Goal: Transaction & Acquisition: Purchase product/service

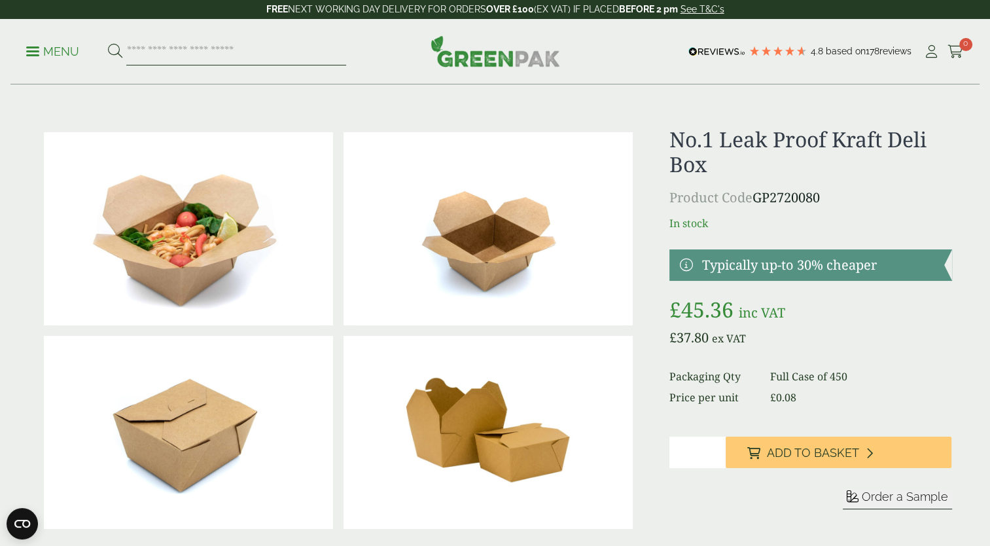
click at [271, 43] on input "search" at bounding box center [236, 51] width 220 height 27
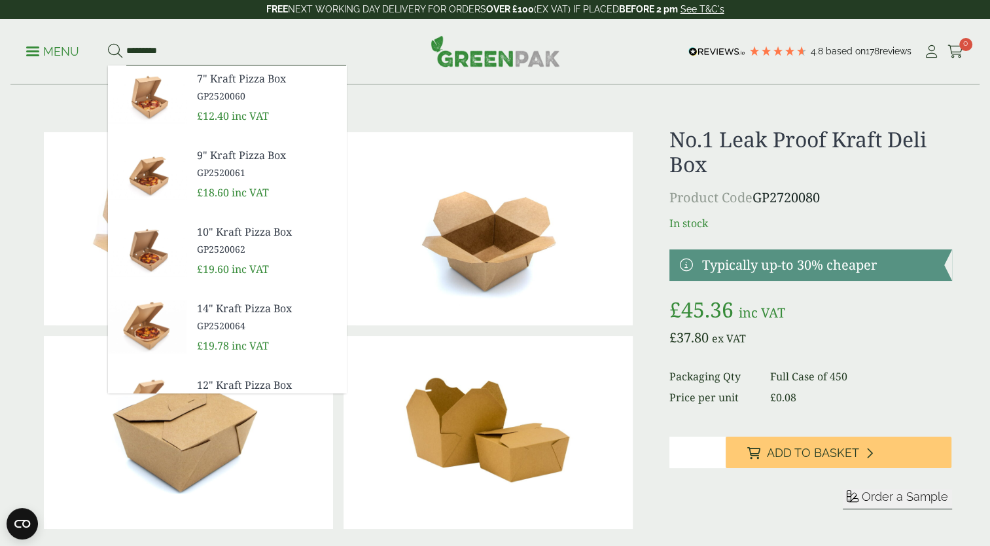
type input "*********"
click at [108, 43] on button at bounding box center [115, 51] width 14 height 17
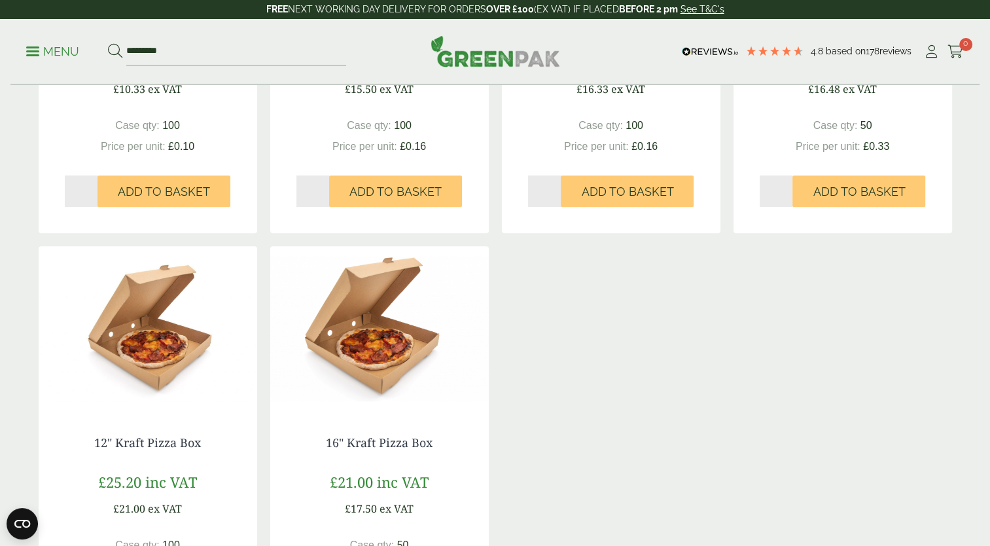
scroll to position [478, 0]
click at [183, 331] on img at bounding box center [148, 327] width 219 height 164
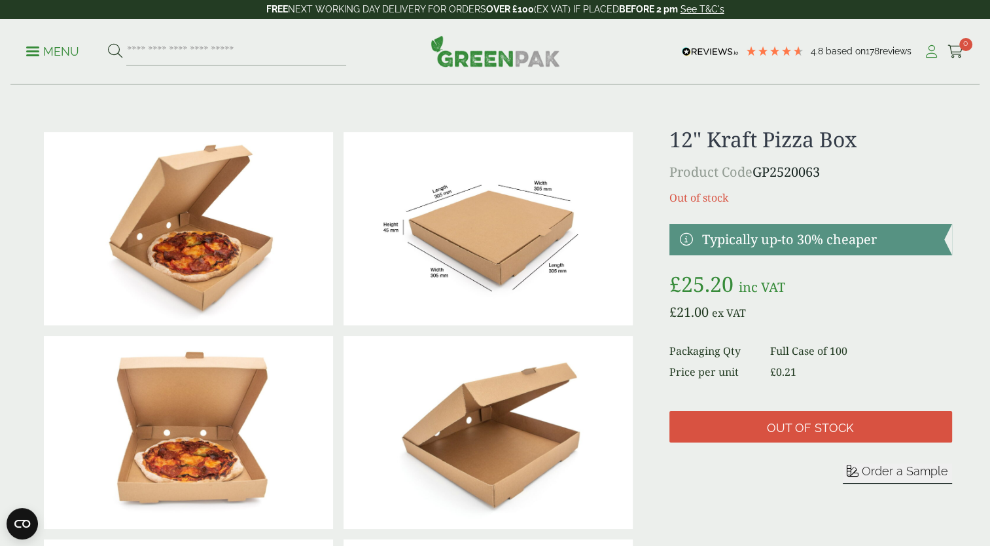
click at [932, 56] on icon at bounding box center [931, 51] width 16 height 13
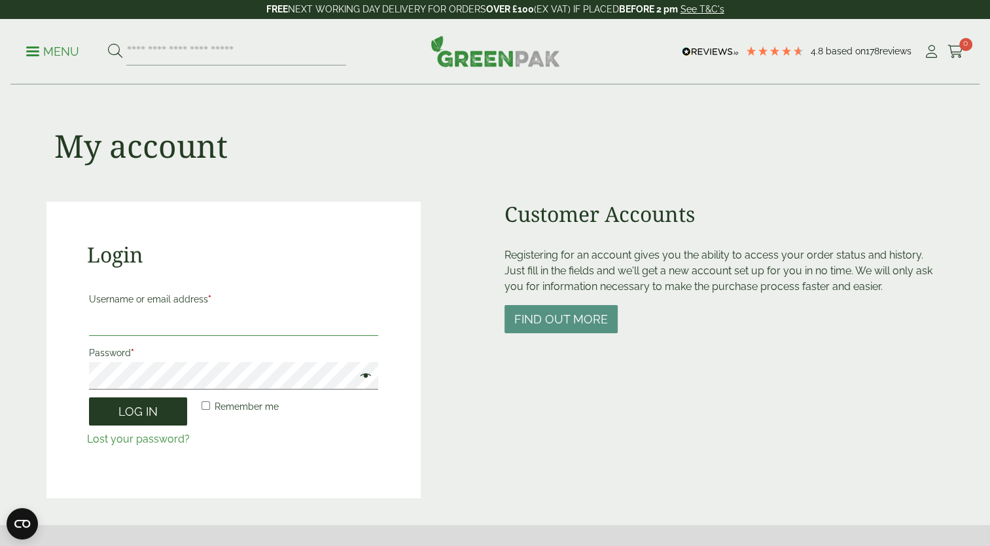
type input "**********"
click at [144, 417] on button "Log in" at bounding box center [138, 411] width 98 height 28
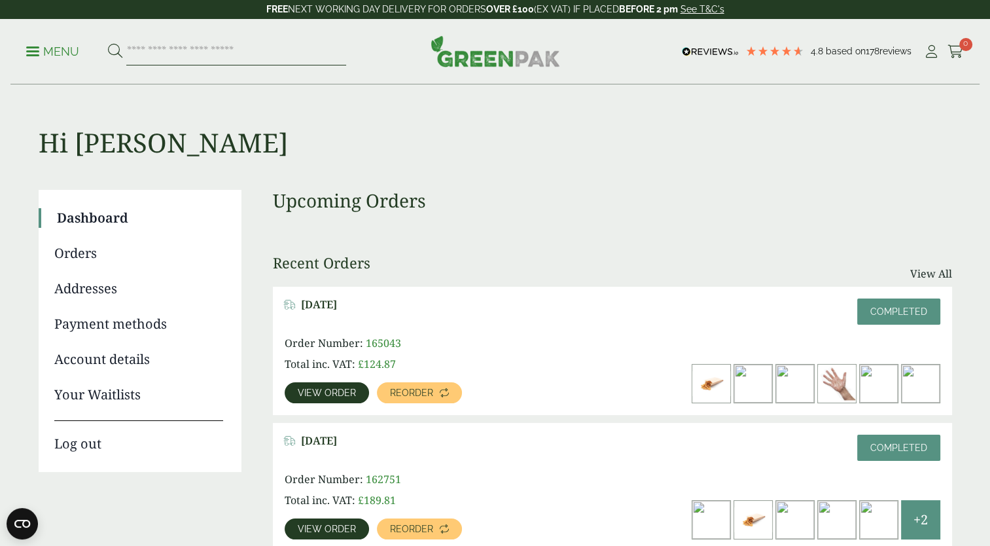
click at [188, 58] on input "search" at bounding box center [236, 51] width 220 height 27
type input "***"
click at [108, 43] on button at bounding box center [115, 51] width 14 height 17
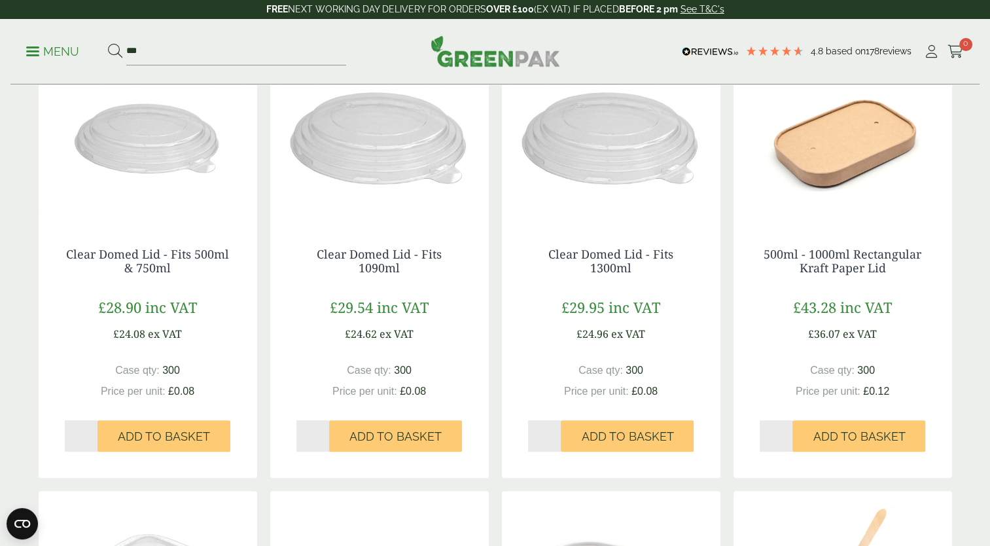
scroll to position [245, 0]
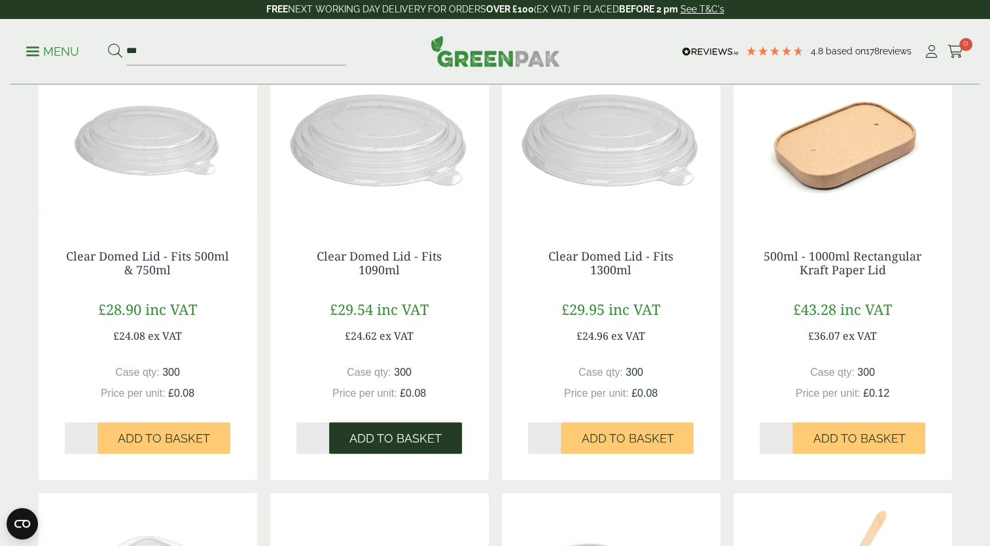
click at [359, 429] on button "Add to Basket" at bounding box center [395, 437] width 133 height 31
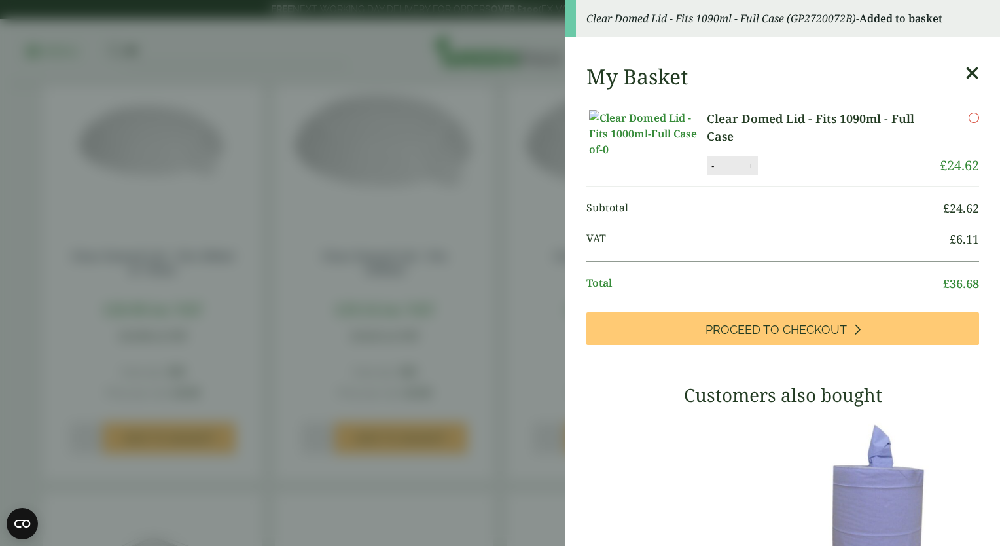
click at [958, 68] on div "My Basket Clear Domed Lid - Fits 1090ml - Full Case Clear Domed Lid - Fits 1090…" at bounding box center [782, 450] width 434 height 792
click at [965, 69] on icon at bounding box center [972, 73] width 14 height 18
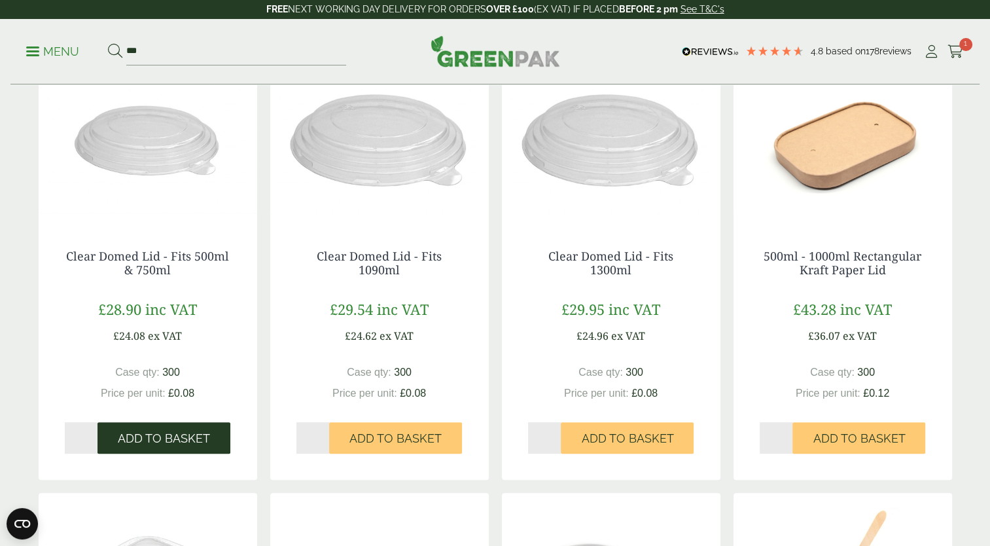
click at [162, 431] on button "Add to Basket" at bounding box center [163, 437] width 133 height 31
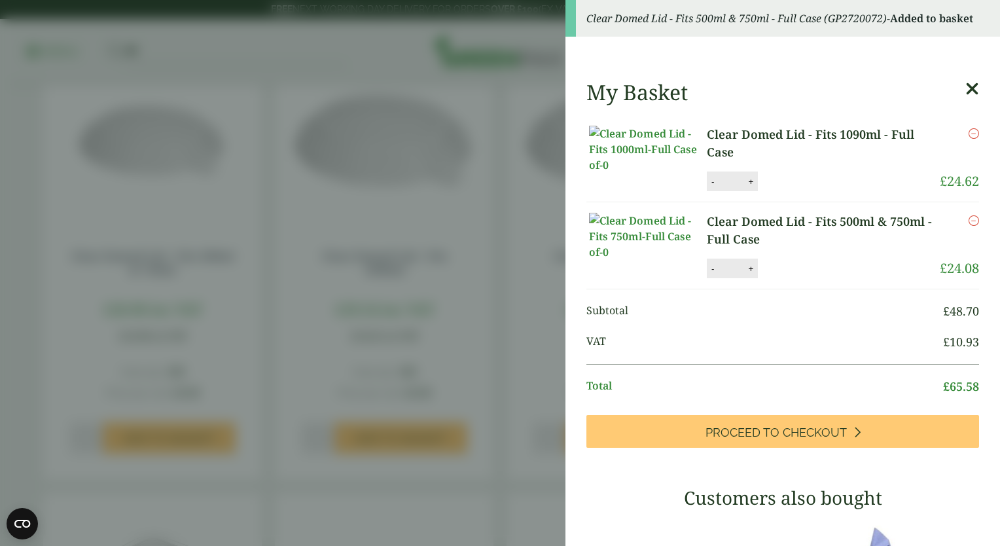
click at [965, 80] on icon at bounding box center [972, 89] width 14 height 18
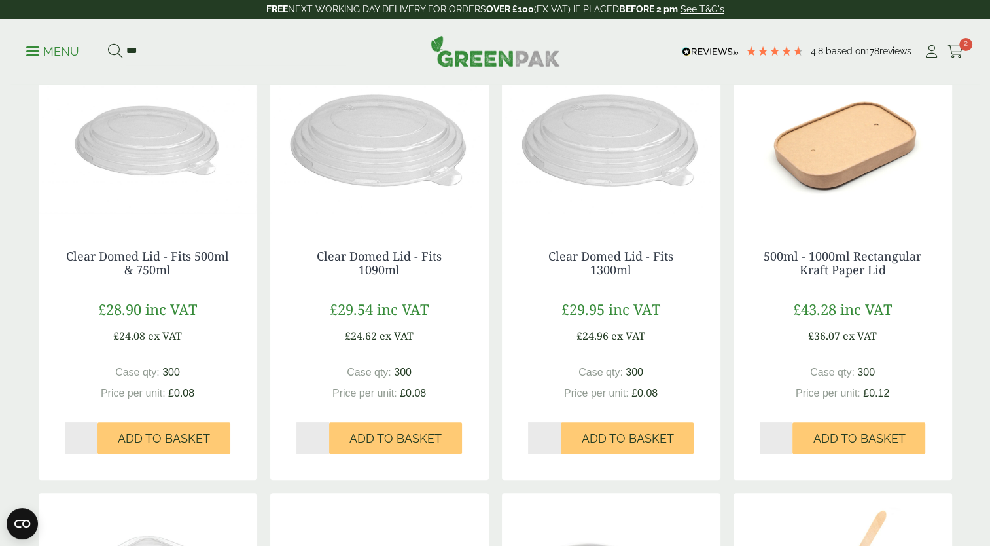
click at [222, 69] on div "Menu *** 4.8 Based on 178 reviews Cart 2" at bounding box center [494, 51] width 969 height 65
click at [216, 56] on input "***" at bounding box center [236, 51] width 220 height 27
type input "*"
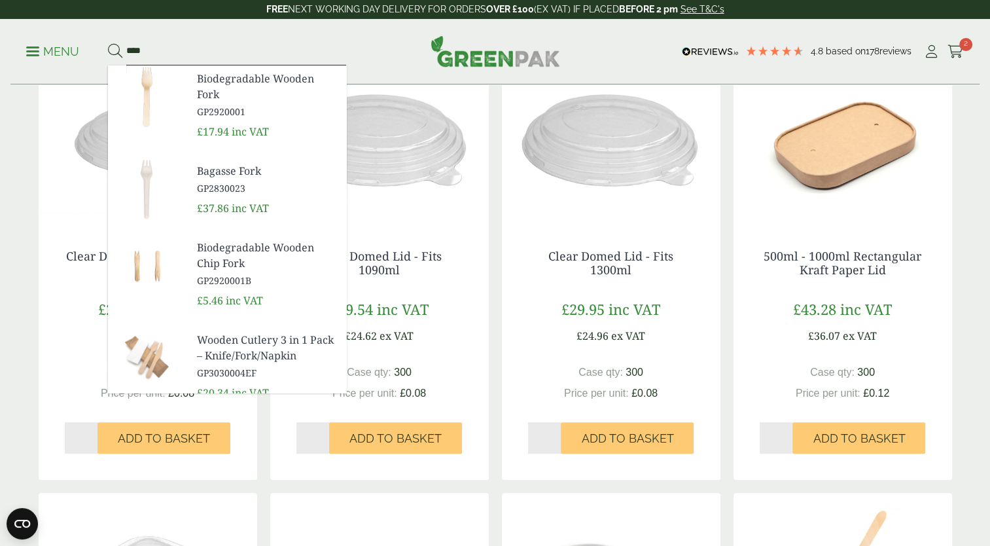
type input "****"
click at [251, 83] on span "Biodegradable Wooden Fork" at bounding box center [266, 86] width 139 height 31
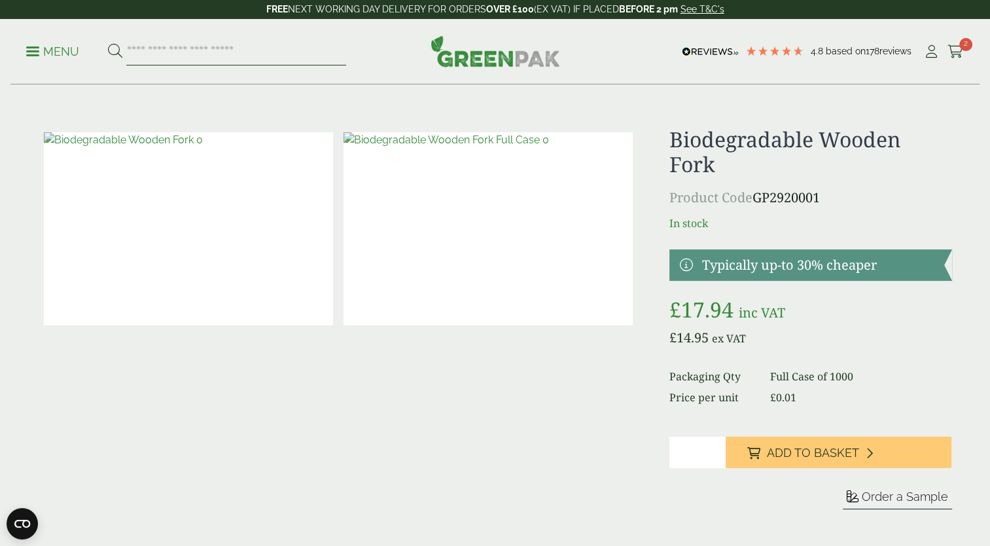
click at [170, 47] on input "search" at bounding box center [236, 51] width 220 height 27
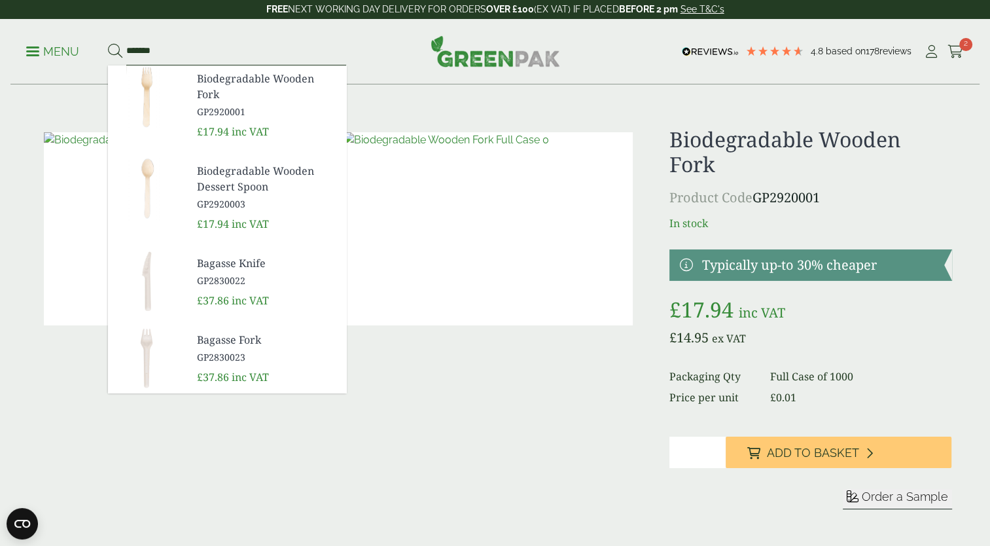
type input "*******"
click at [108, 43] on button at bounding box center [115, 51] width 14 height 17
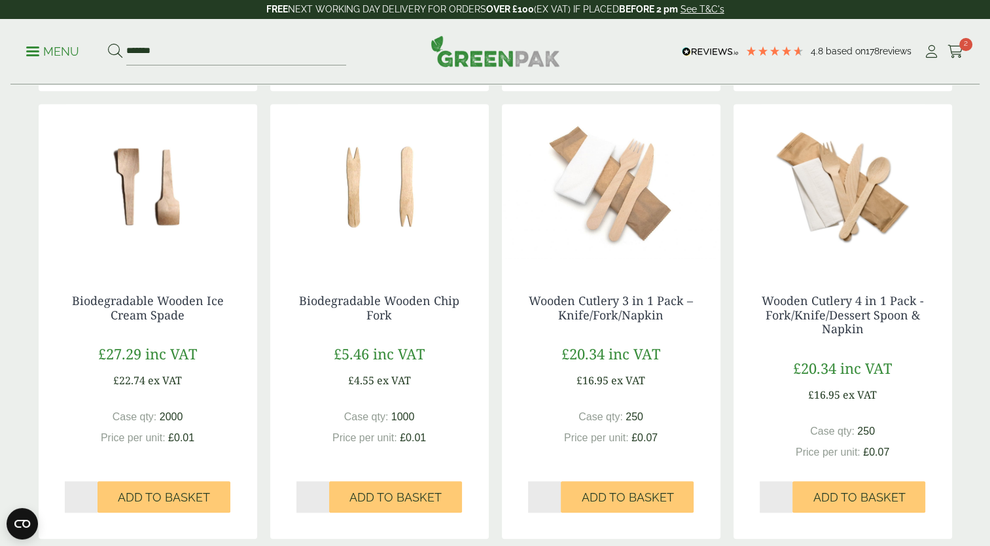
scroll to position [1082, 0]
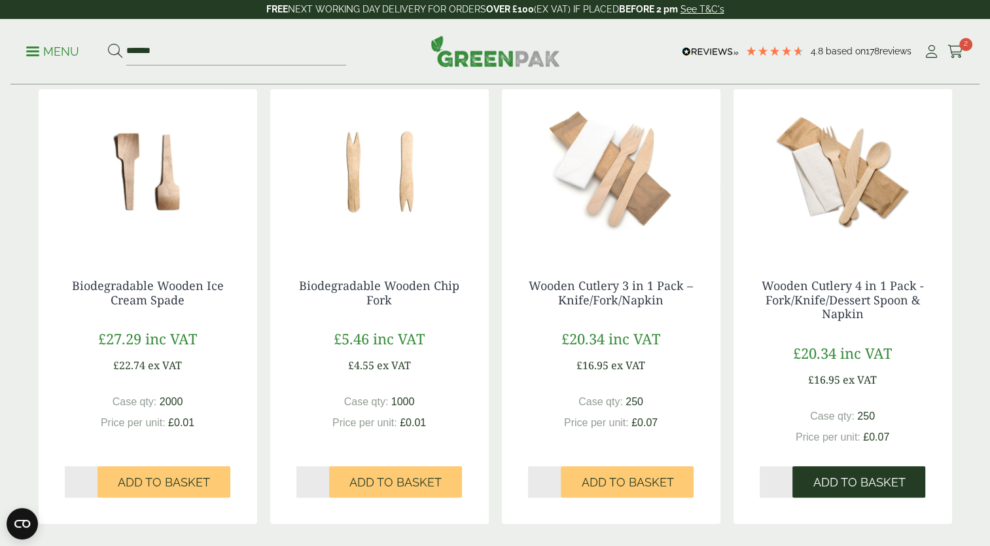
click at [859, 481] on span "Add to Basket" at bounding box center [859, 482] width 92 height 14
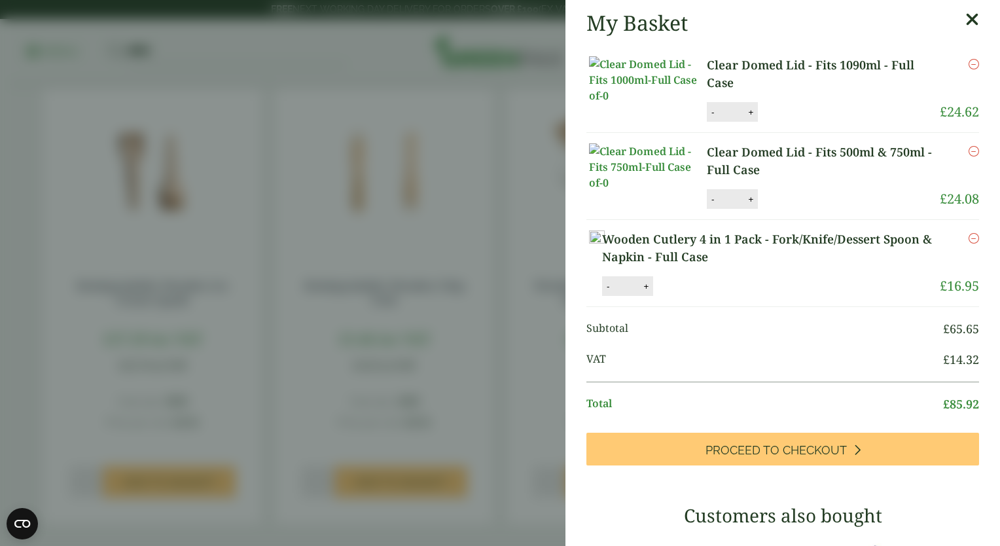
click at [965, 20] on icon at bounding box center [972, 19] width 14 height 18
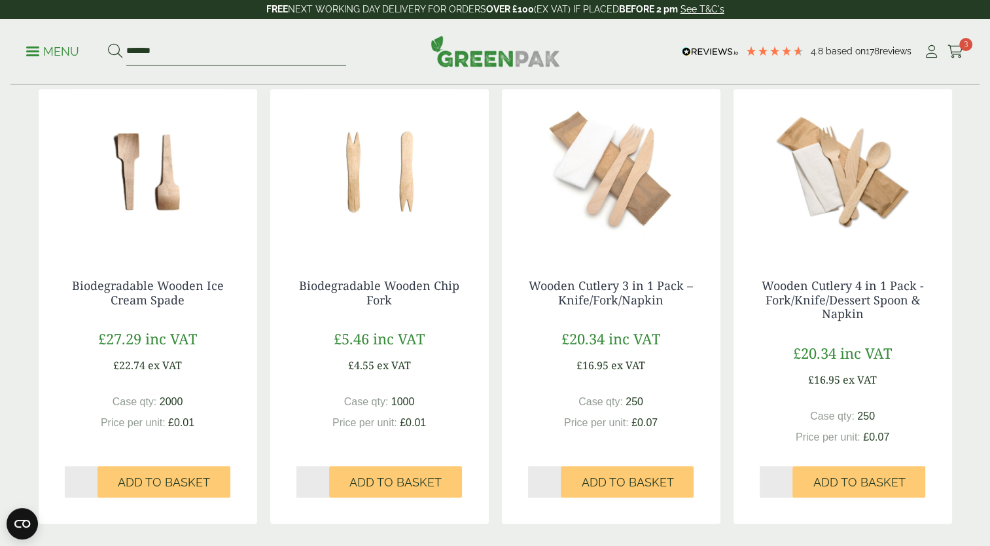
click at [186, 43] on input "*******" at bounding box center [236, 51] width 220 height 27
type input "*"
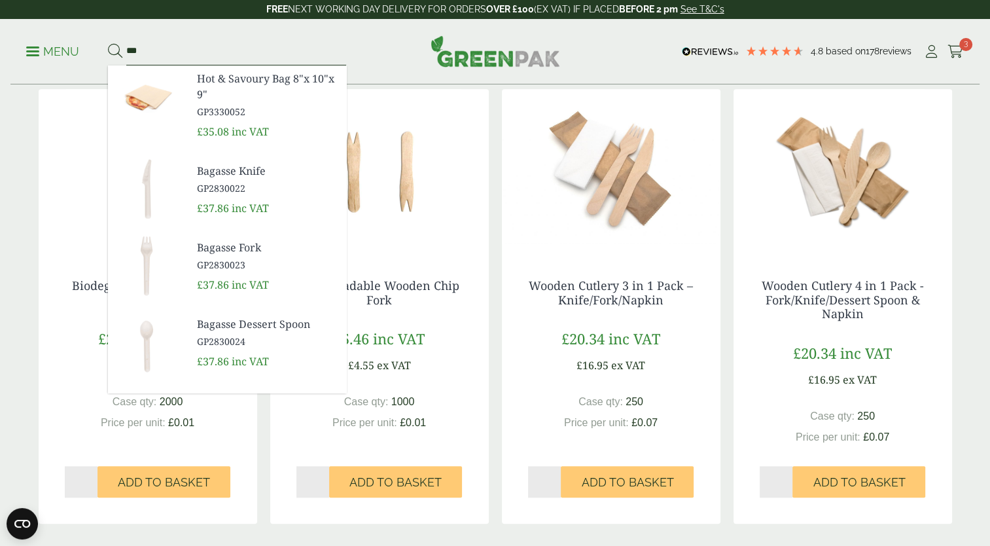
type input "***"
click at [108, 43] on button at bounding box center [115, 51] width 14 height 17
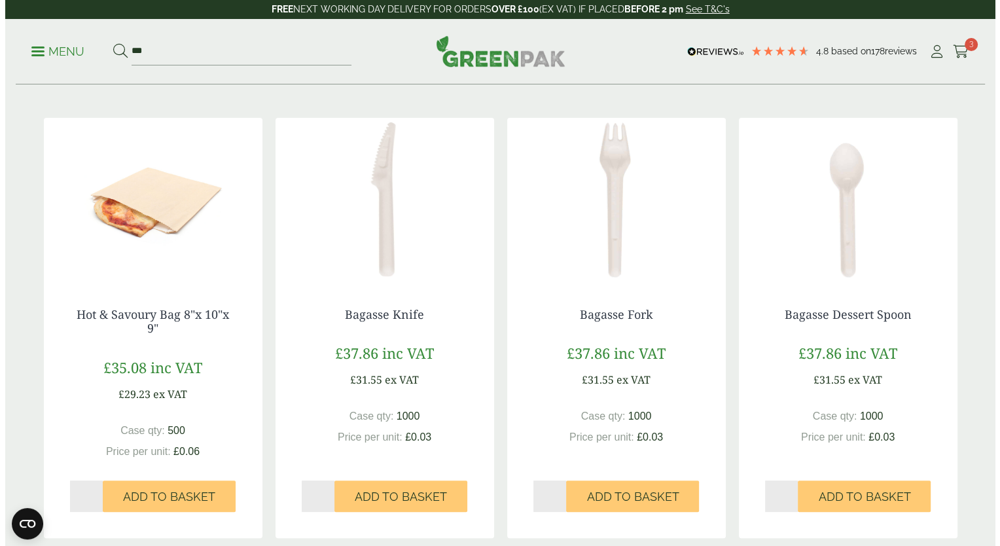
scroll to position [181, 0]
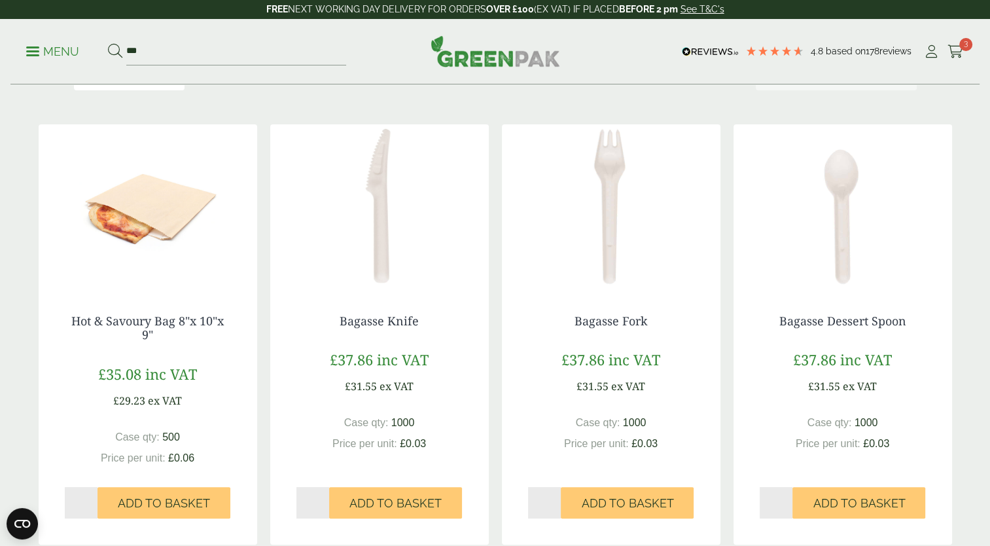
click at [41, 54] on p "Menu" at bounding box center [52, 52] width 53 height 16
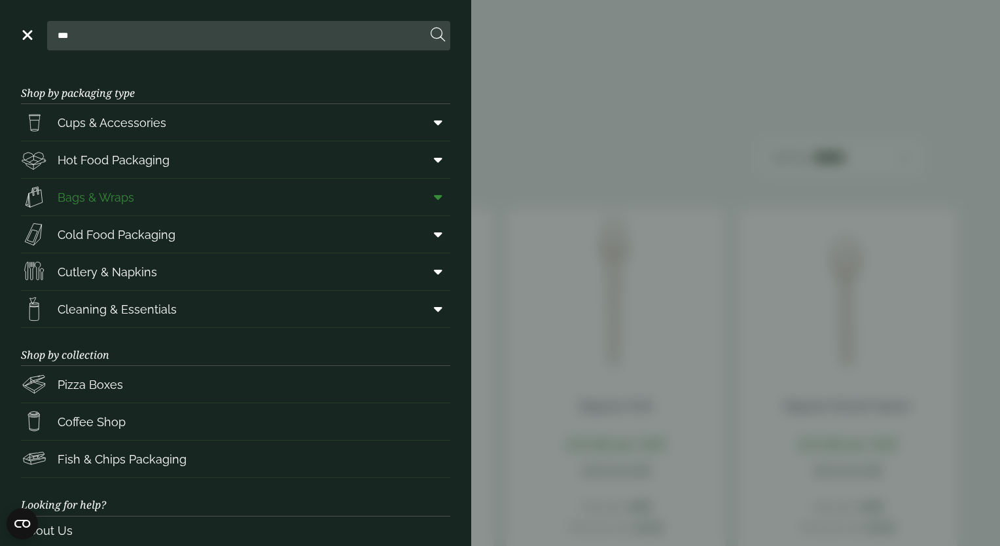
click at [434, 198] on icon at bounding box center [438, 196] width 9 height 13
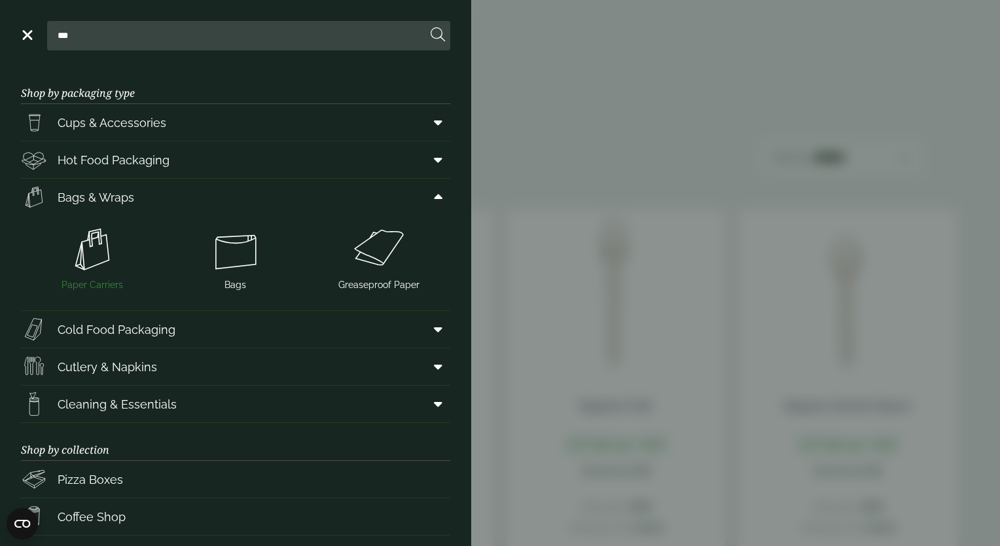
click at [75, 262] on img at bounding box center [92, 249] width 133 height 52
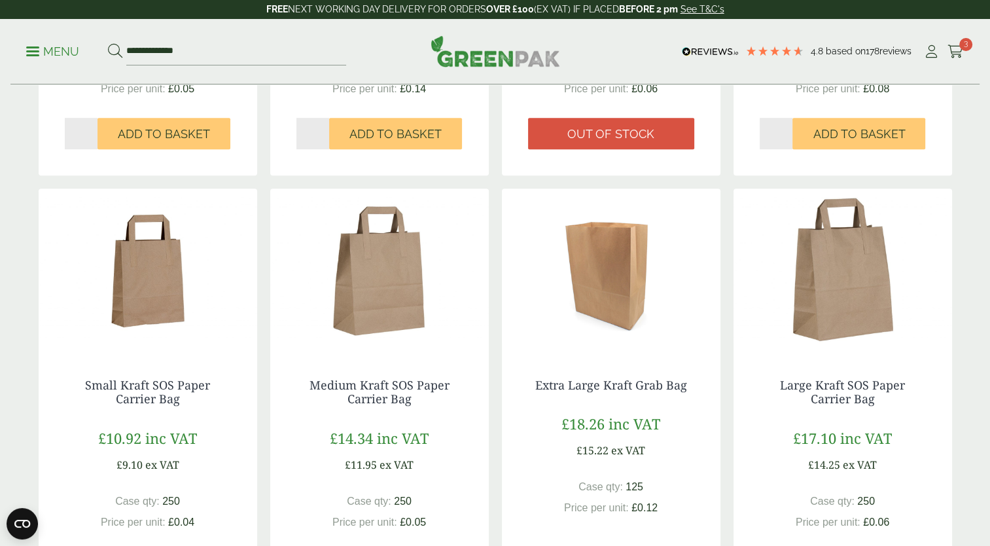
scroll to position [551, 0]
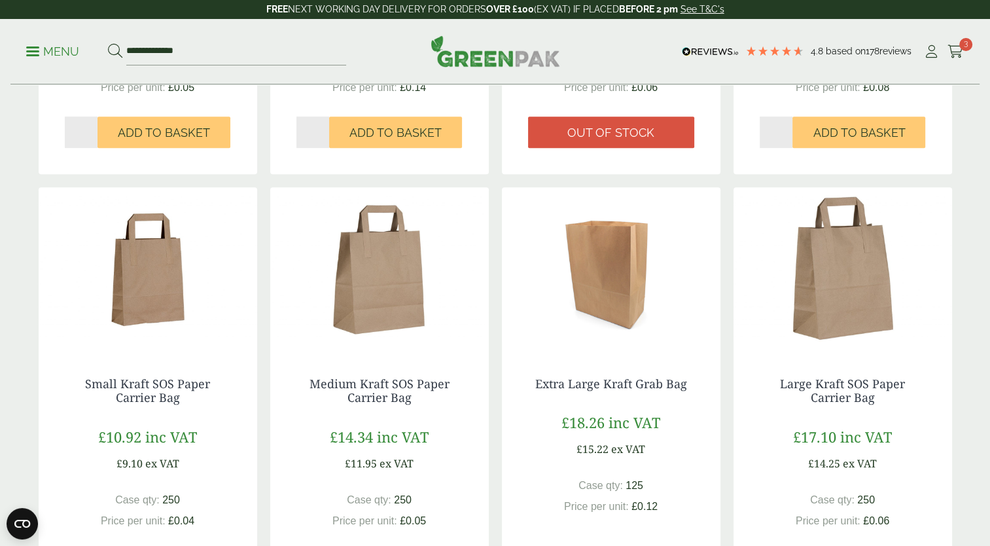
click at [851, 353] on div "Large Kraft SOS Paper Carrier Bag £17.10 inc VAT £14.25 ex VAT Case qty: 250 Pr…" at bounding box center [842, 479] width 219 height 256
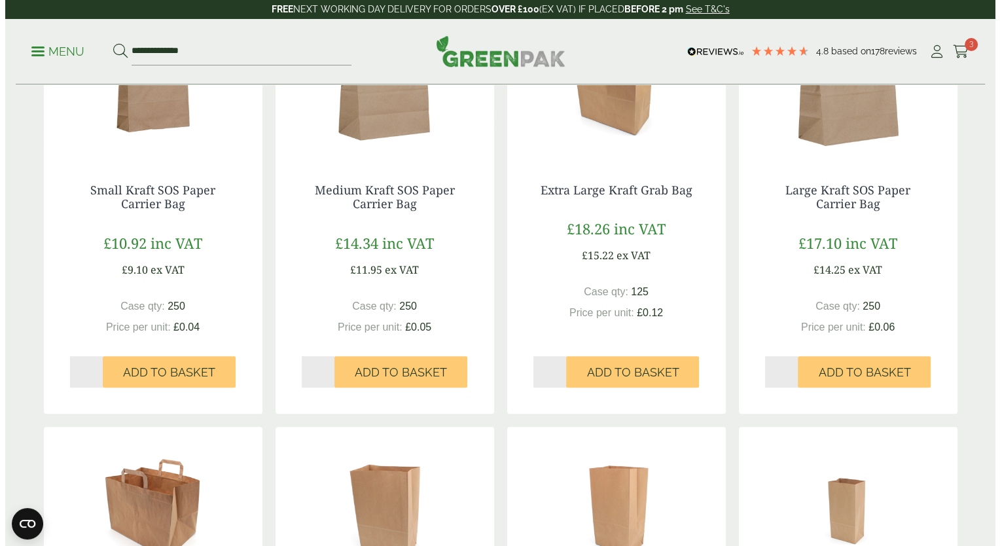
scroll to position [746, 0]
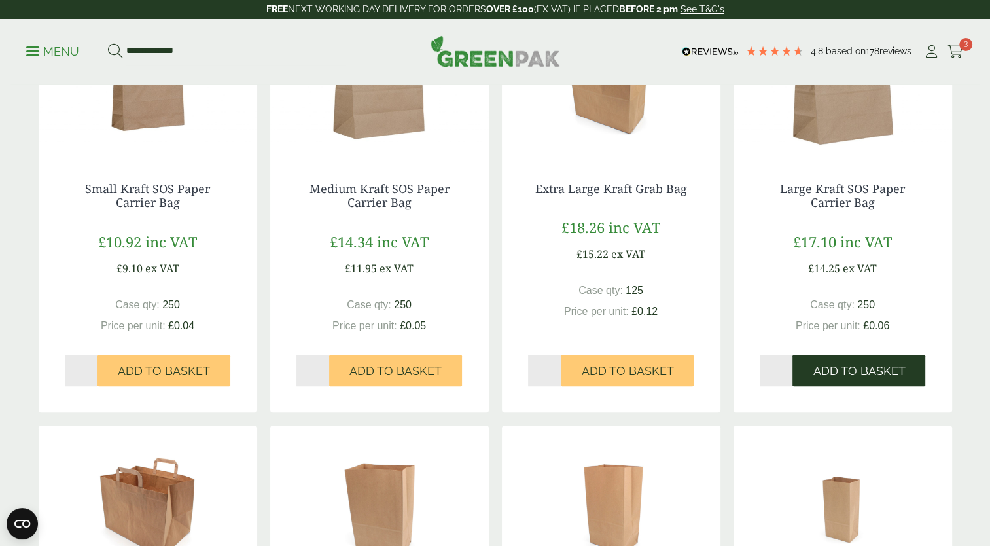
click at [845, 368] on span "Add to Basket" at bounding box center [859, 371] width 92 height 14
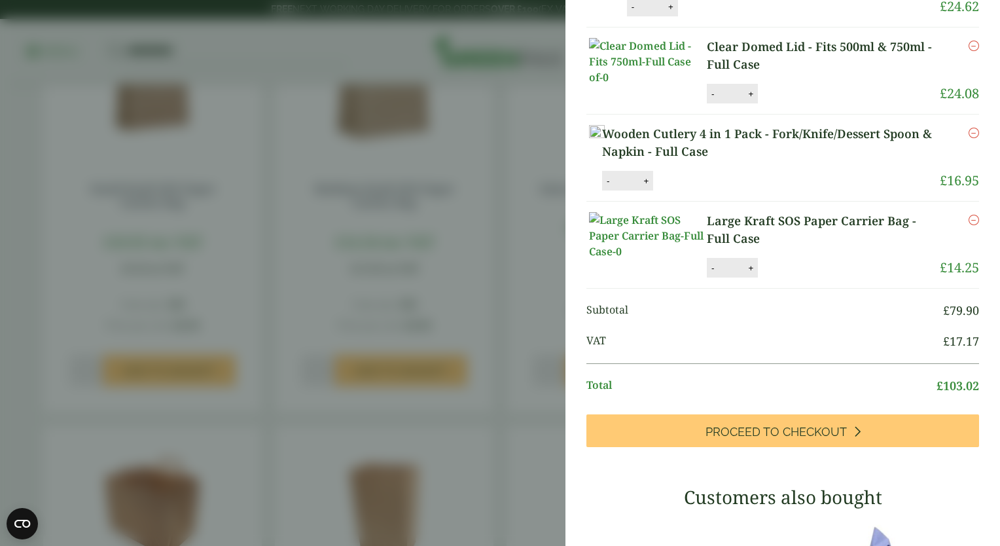
scroll to position [0, 0]
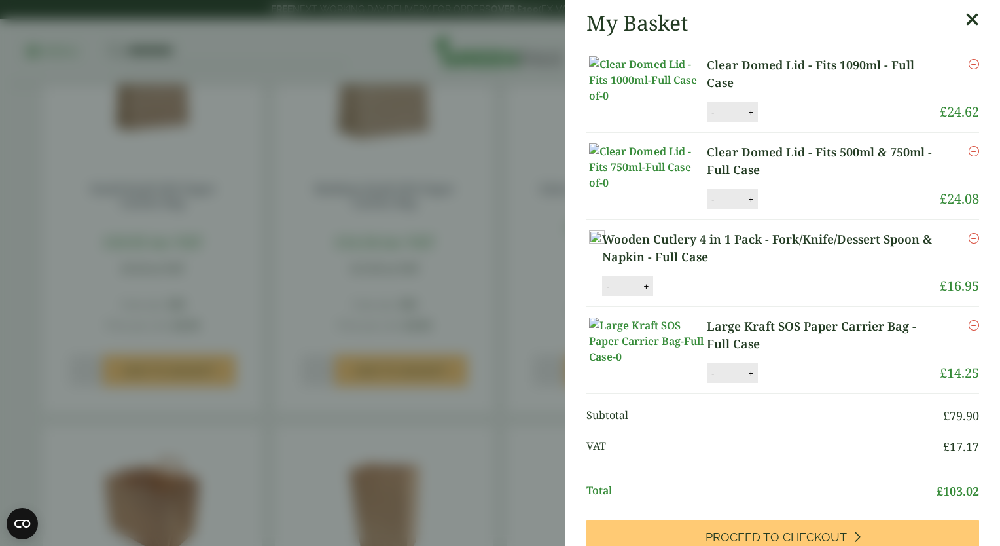
click at [965, 16] on icon at bounding box center [972, 19] width 14 height 18
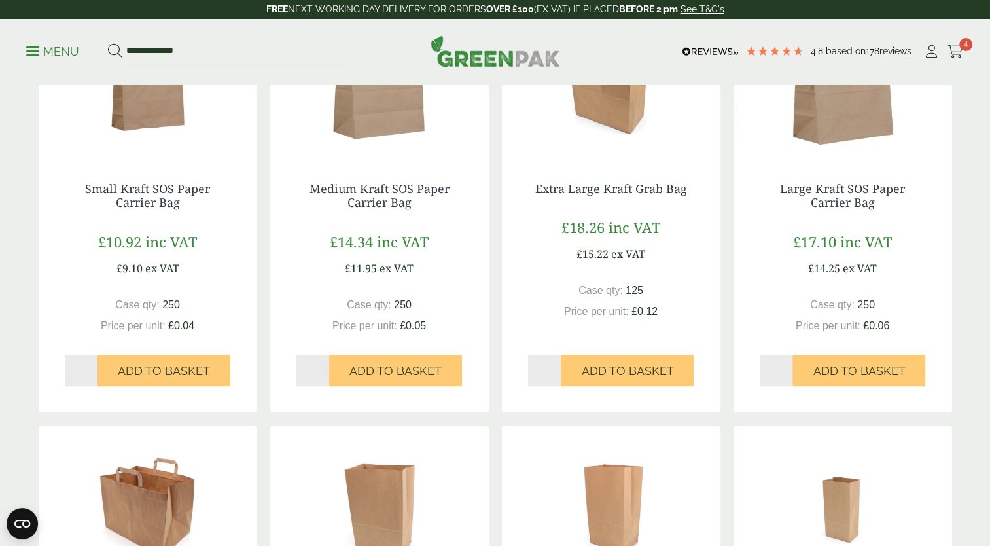
click at [29, 55] on link "Menu" at bounding box center [52, 50] width 53 height 13
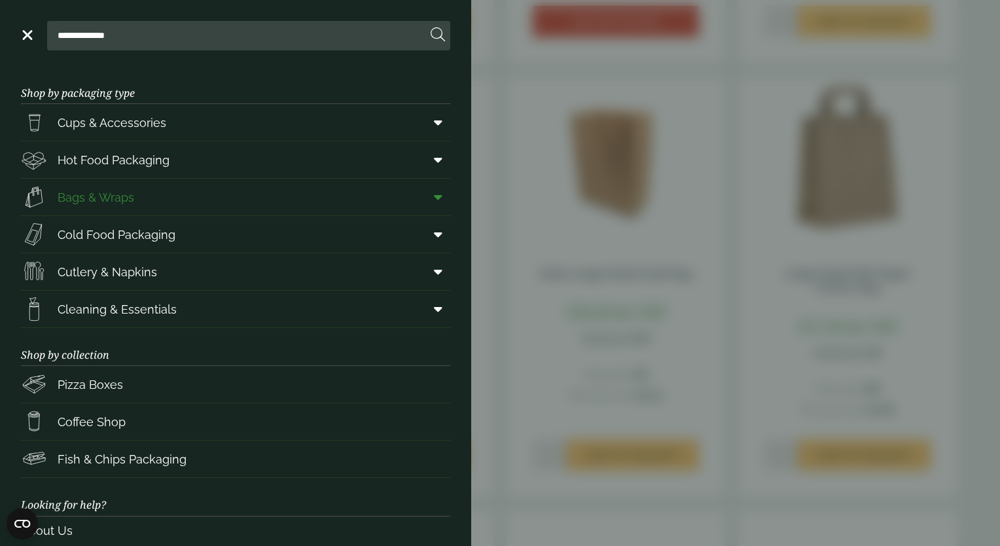
click at [434, 194] on icon at bounding box center [438, 196] width 9 height 13
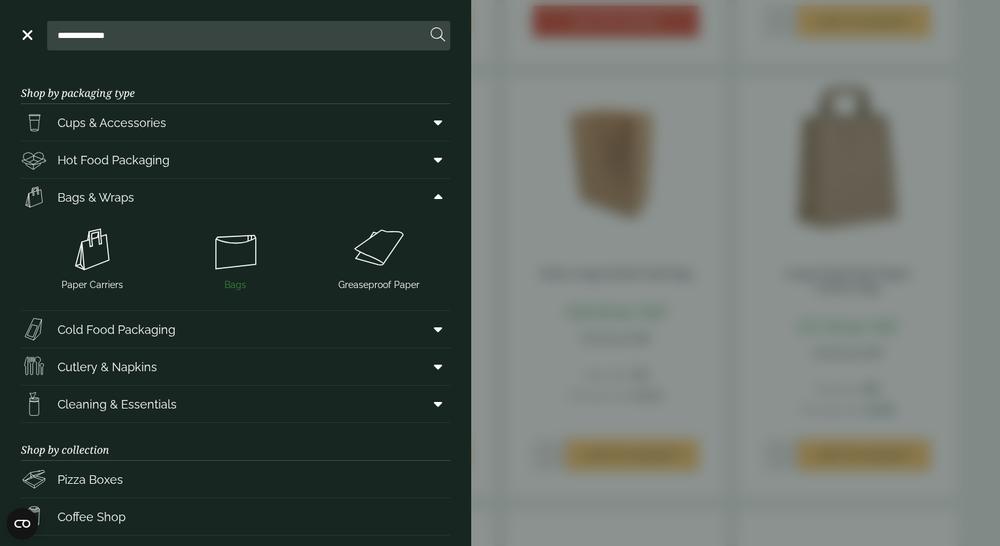
click at [232, 257] on img at bounding box center [235, 249] width 133 height 52
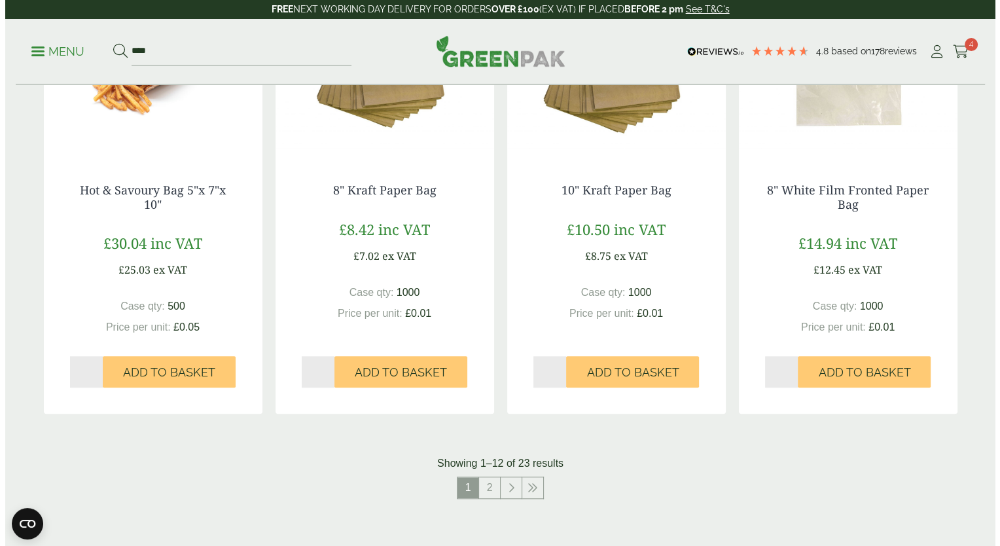
scroll to position [1179, 0]
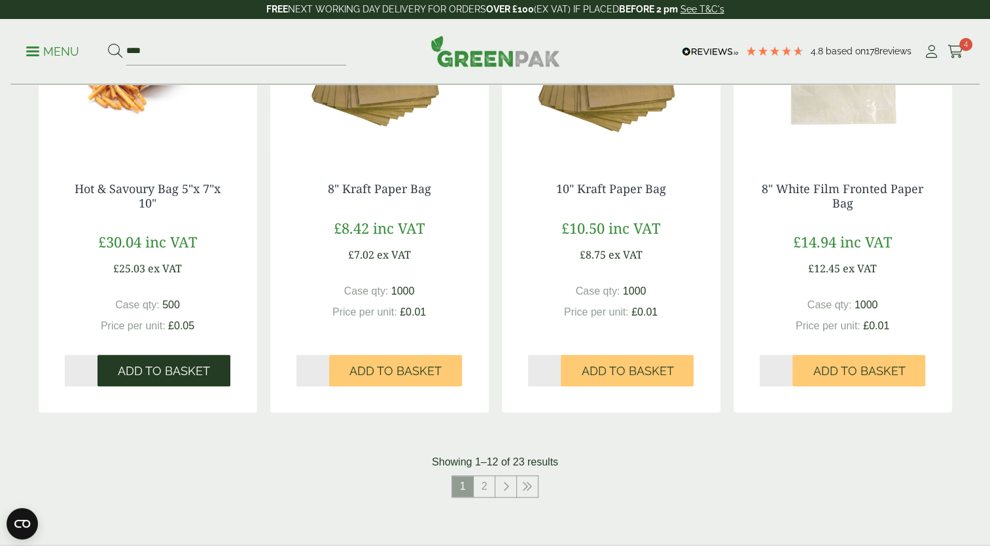
click at [143, 368] on span "Add to Basket" at bounding box center [164, 371] width 92 height 14
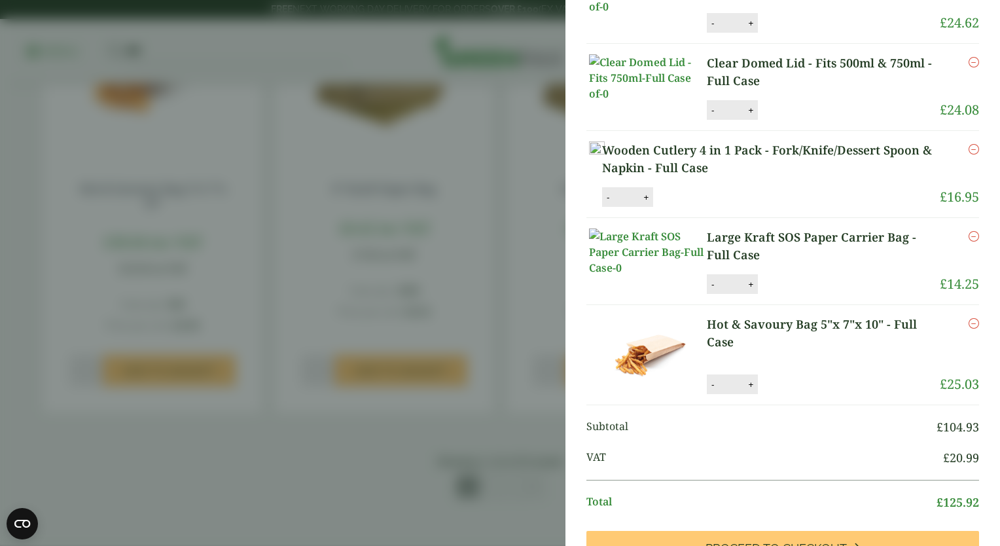
scroll to position [0, 0]
